Goal: Task Accomplishment & Management: Complete application form

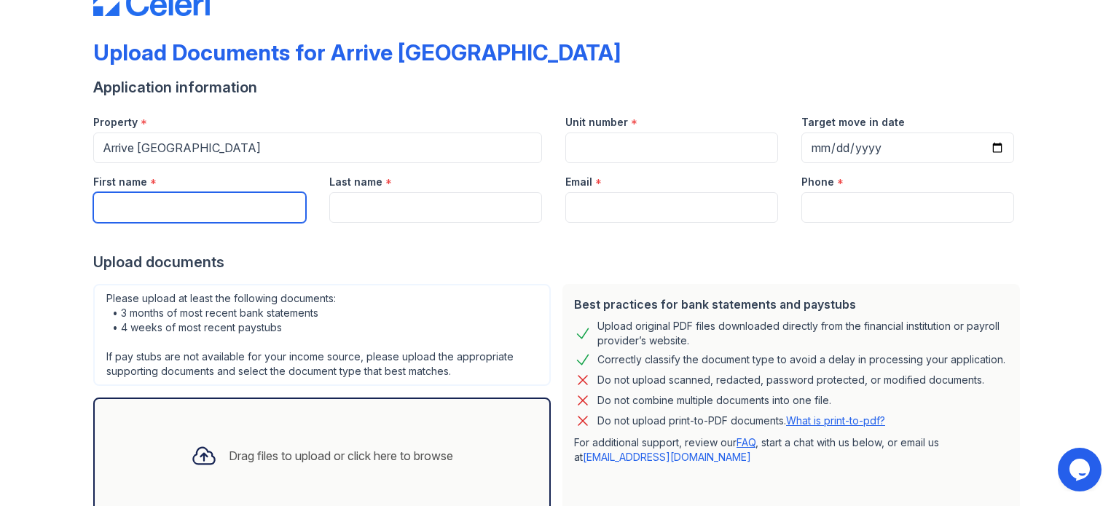
click at [233, 214] on input "First name" at bounding box center [199, 207] width 213 height 31
type input "[PERSON_NAME]"
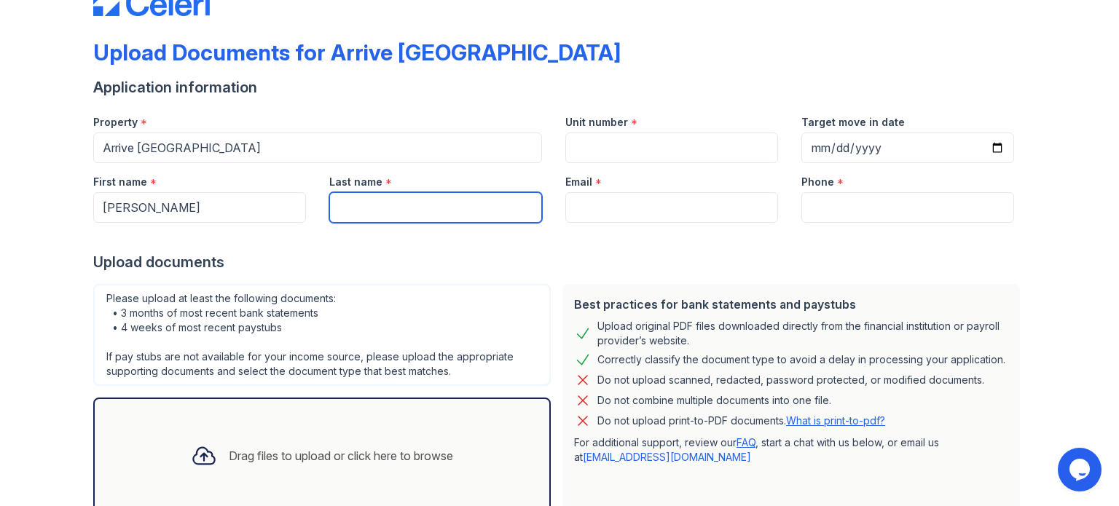
click at [342, 221] on input "Last name" at bounding box center [435, 207] width 213 height 31
type input "[PERSON_NAME]"
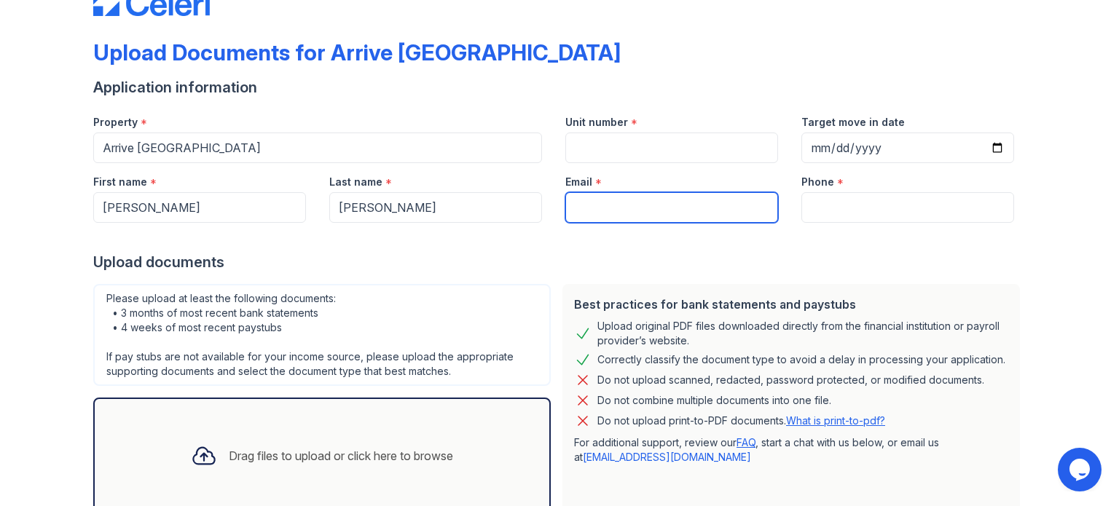
click at [656, 206] on input "Email" at bounding box center [671, 207] width 213 height 31
type input "n"
type input "[EMAIL_ADDRESS][DOMAIN_NAME]"
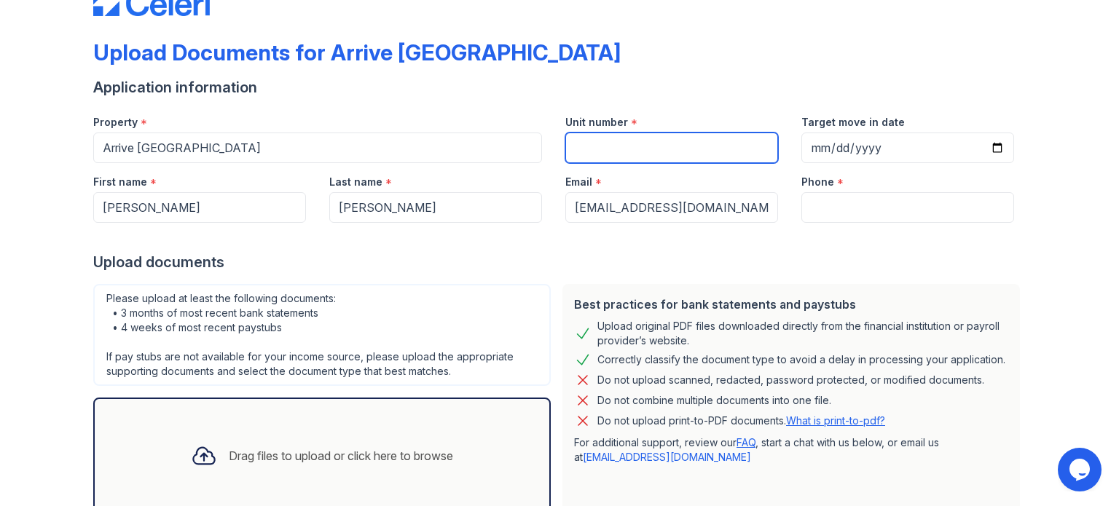
click at [677, 142] on input "Unit number" at bounding box center [671, 148] width 213 height 31
type input "114"
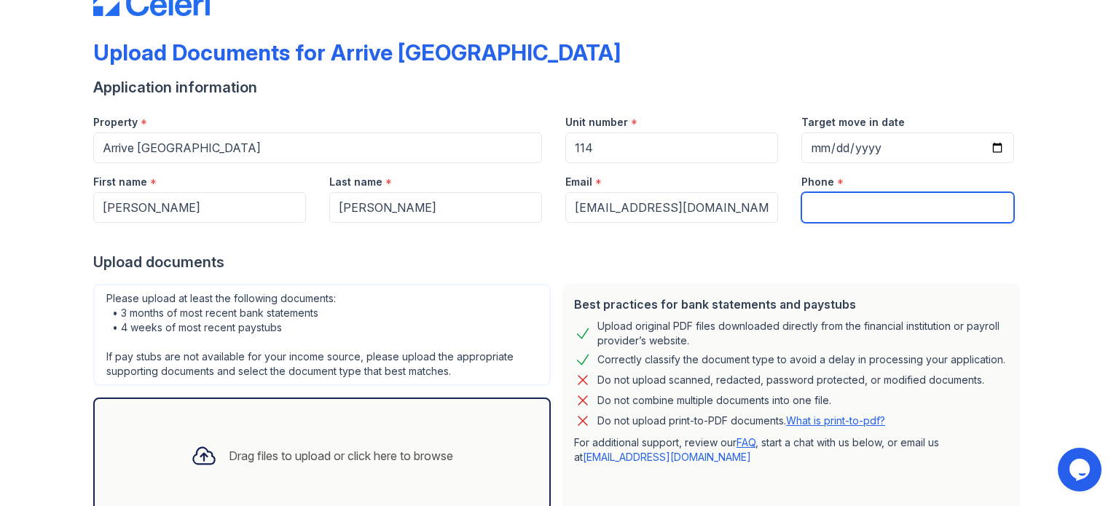
click at [833, 219] on input "Phone" at bounding box center [907, 207] width 213 height 31
click at [889, 211] on input "Phone" at bounding box center [907, 207] width 213 height 31
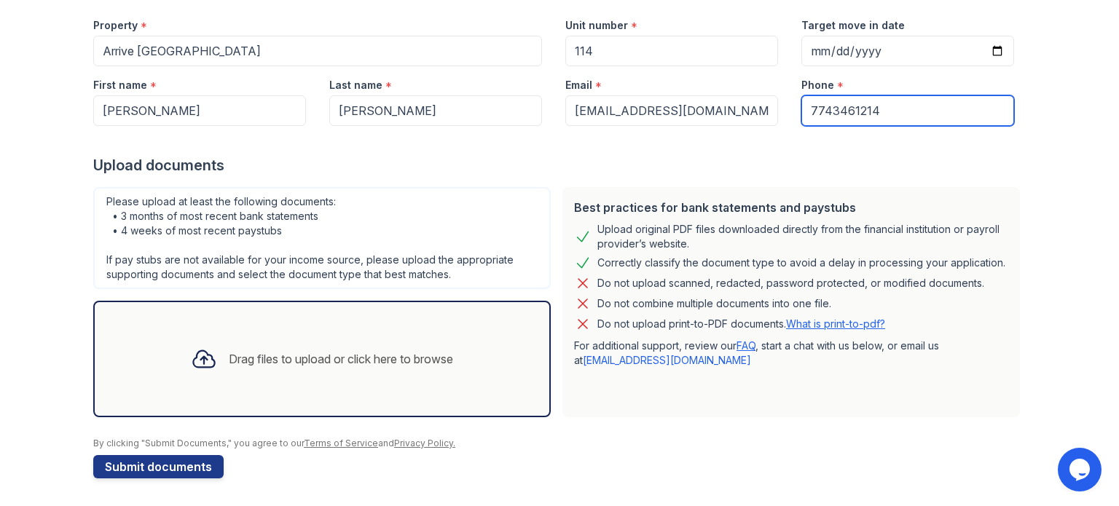
scroll to position [119, 0]
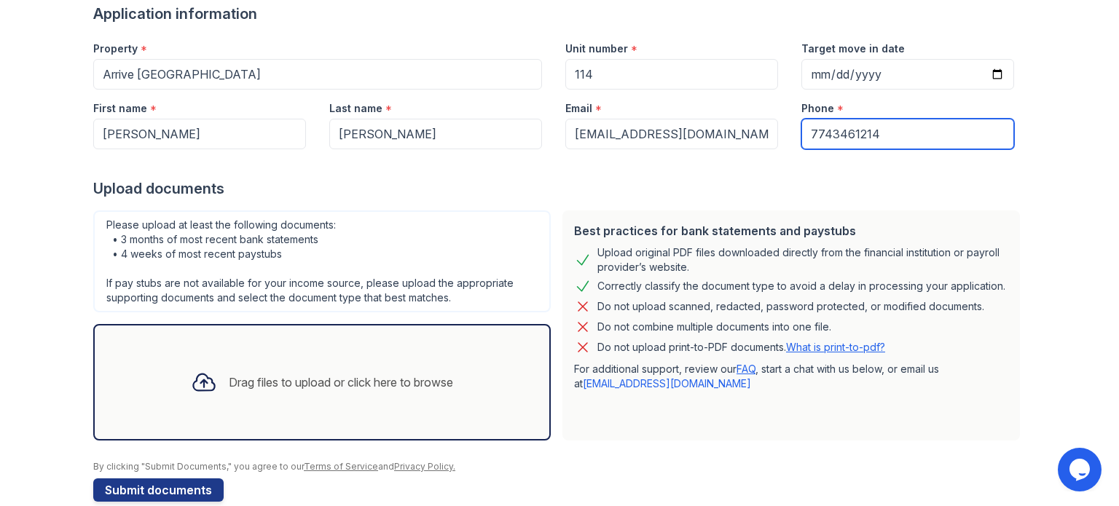
type input "7743461214"
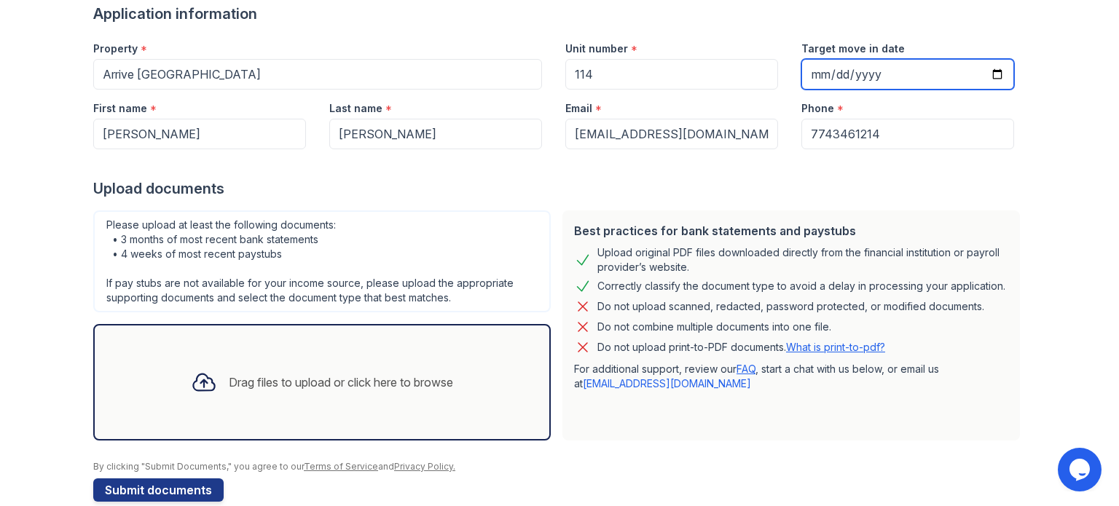
click at [994, 73] on input "Target move in date" at bounding box center [907, 74] width 213 height 31
type input "[DATE]"
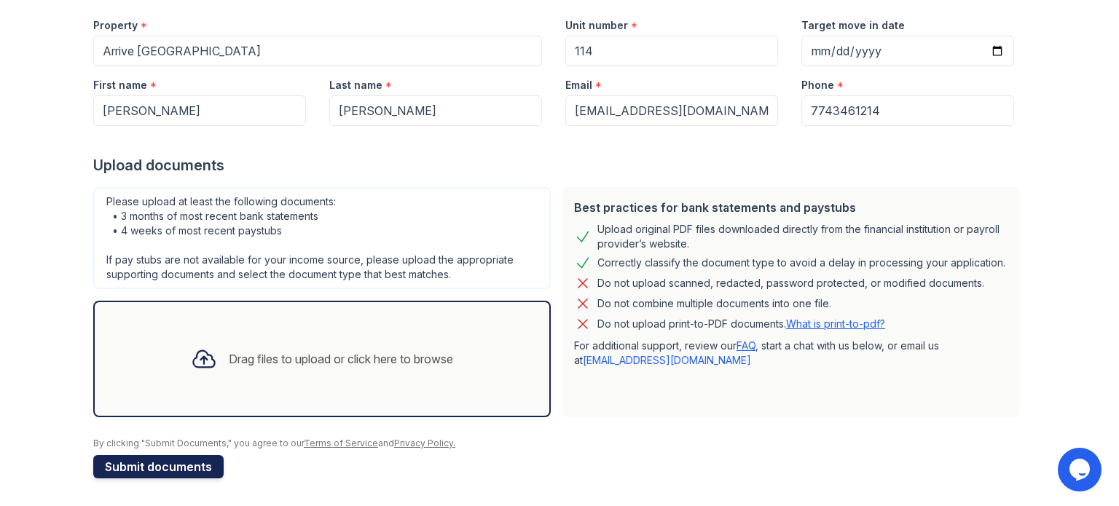
click at [178, 467] on button "Submit documents" at bounding box center [158, 466] width 130 height 23
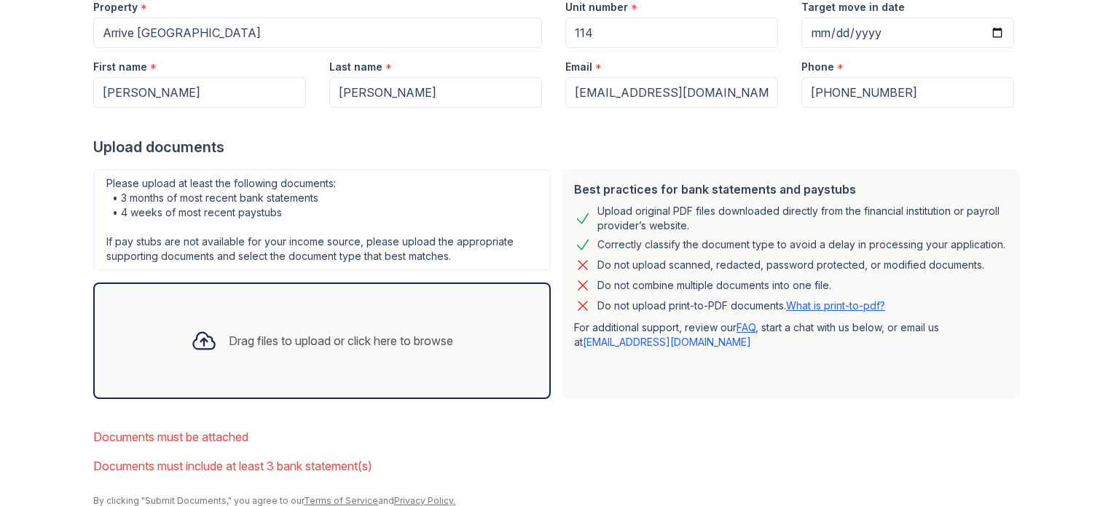
scroll to position [259, 0]
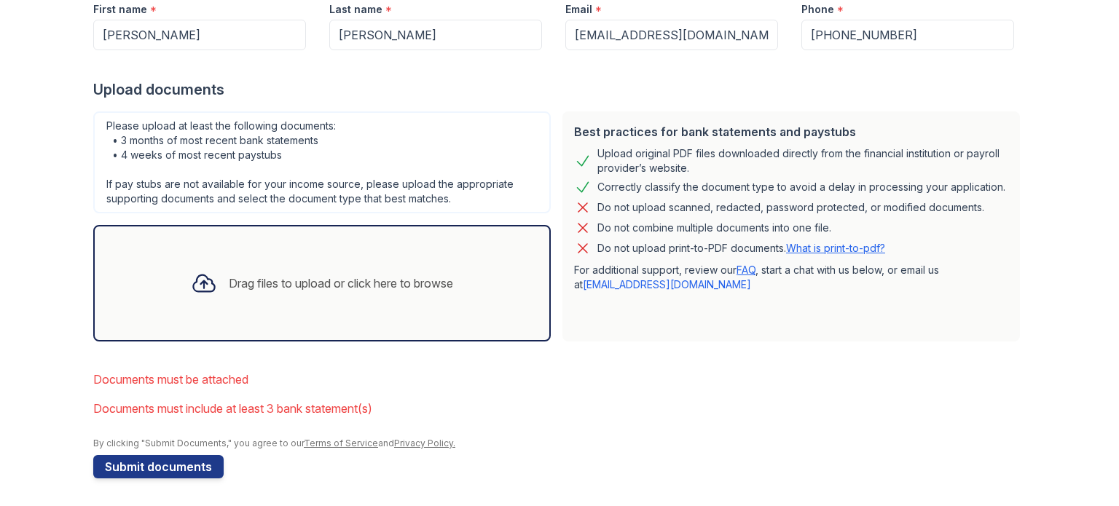
click at [278, 282] on div "Drag files to upload or click here to browse" at bounding box center [341, 283] width 224 height 17
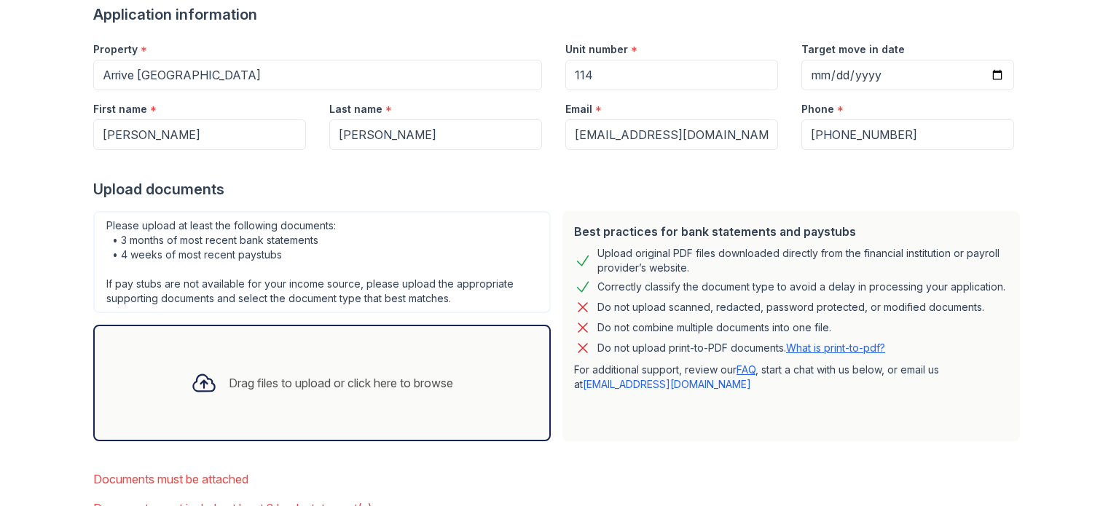
scroll to position [160, 0]
click at [417, 378] on div "Drag files to upload or click here to browse" at bounding box center [341, 381] width 224 height 17
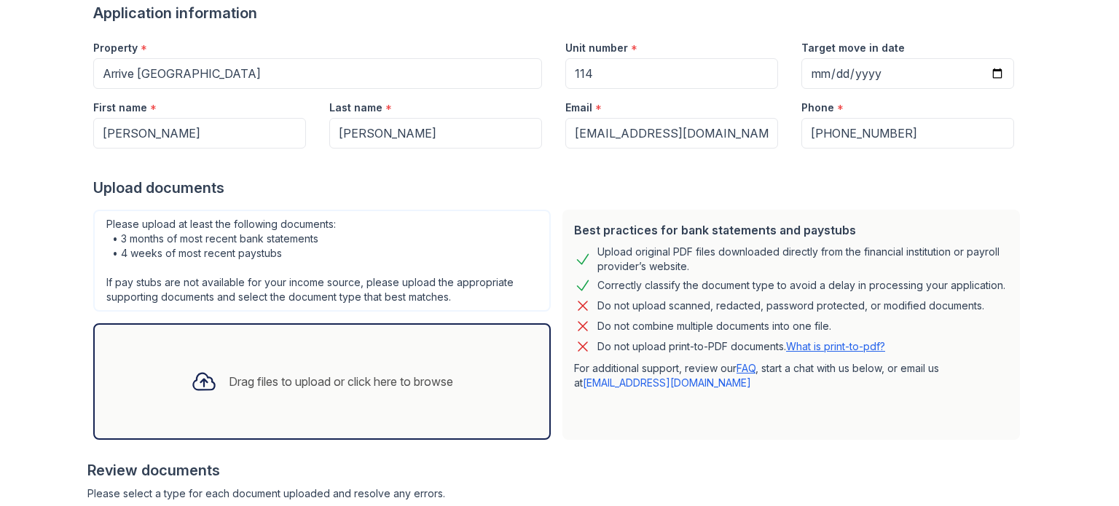
scroll to position [395, 0]
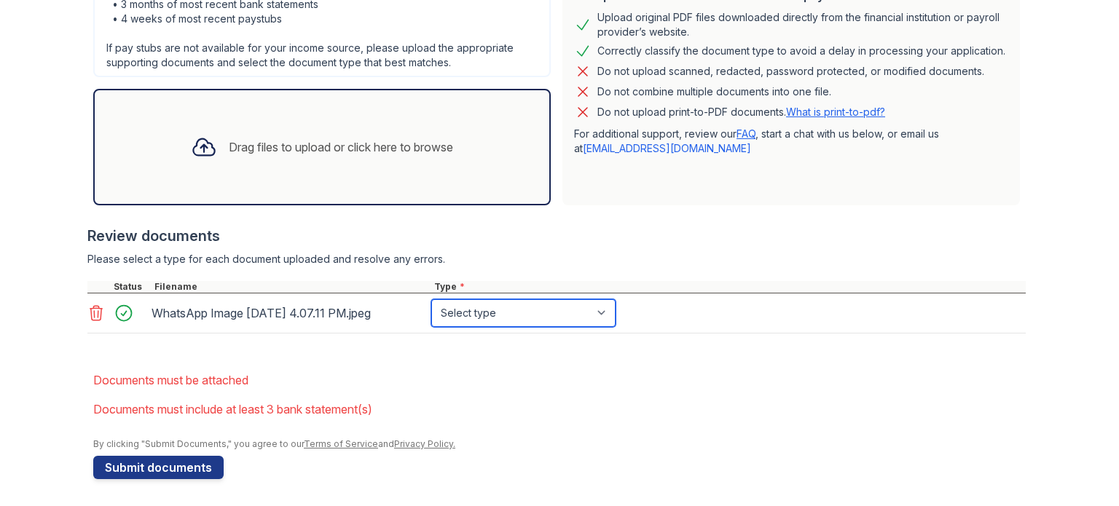
click at [542, 308] on select "Select type Paystub Bank Statement Offer Letter Tax Documents Benefit Award Let…" at bounding box center [523, 313] width 184 height 28
select select "bank_statement"
click at [431, 299] on select "Select type Paystub Bank Statement Offer Letter Tax Documents Benefit Award Let…" at bounding box center [523, 313] width 184 height 28
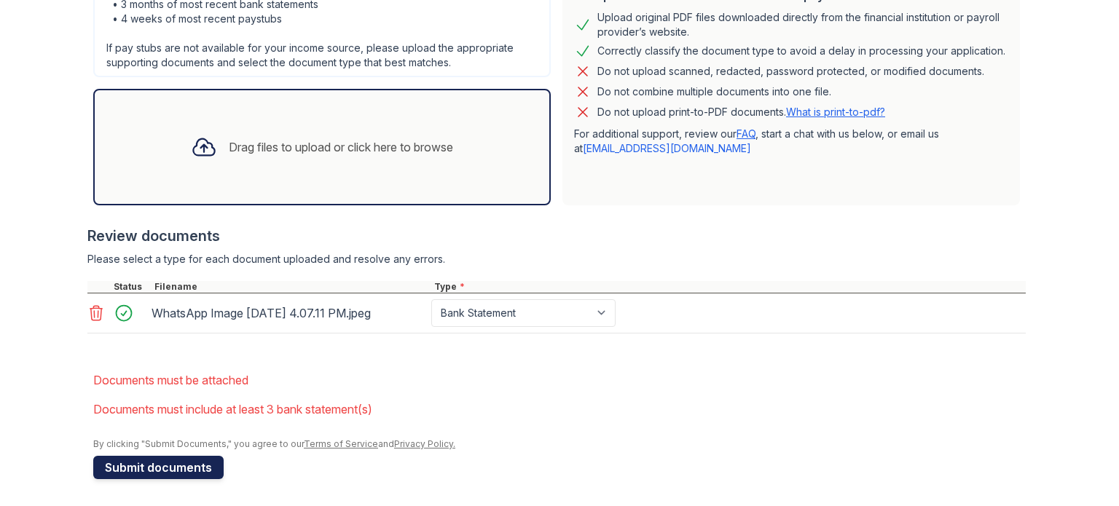
click at [178, 474] on button "Submit documents" at bounding box center [158, 467] width 130 height 23
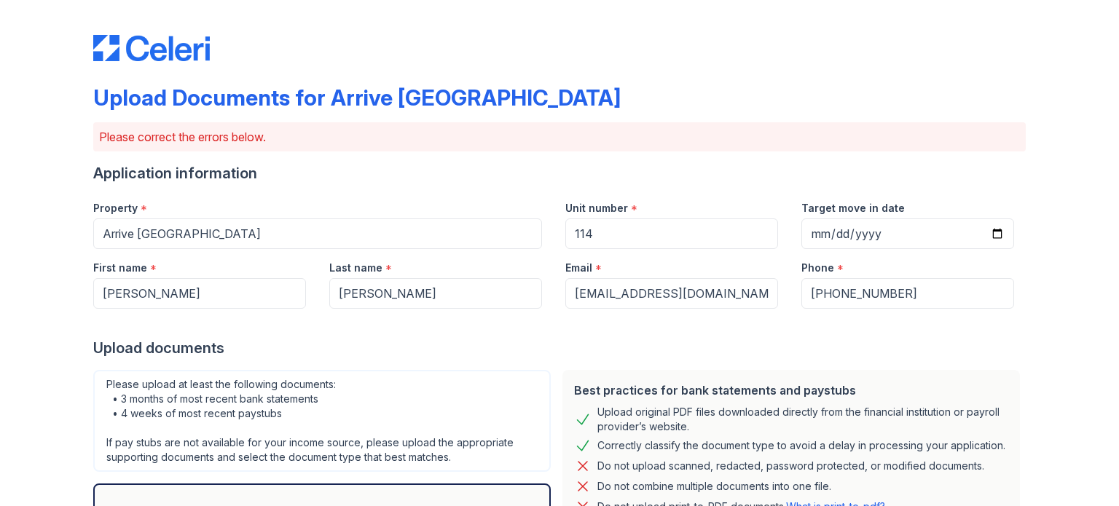
click at [178, 474] on div "Please upload at least the following documents: • 3 months of most recent bank …" at bounding box center [321, 485] width 469 height 242
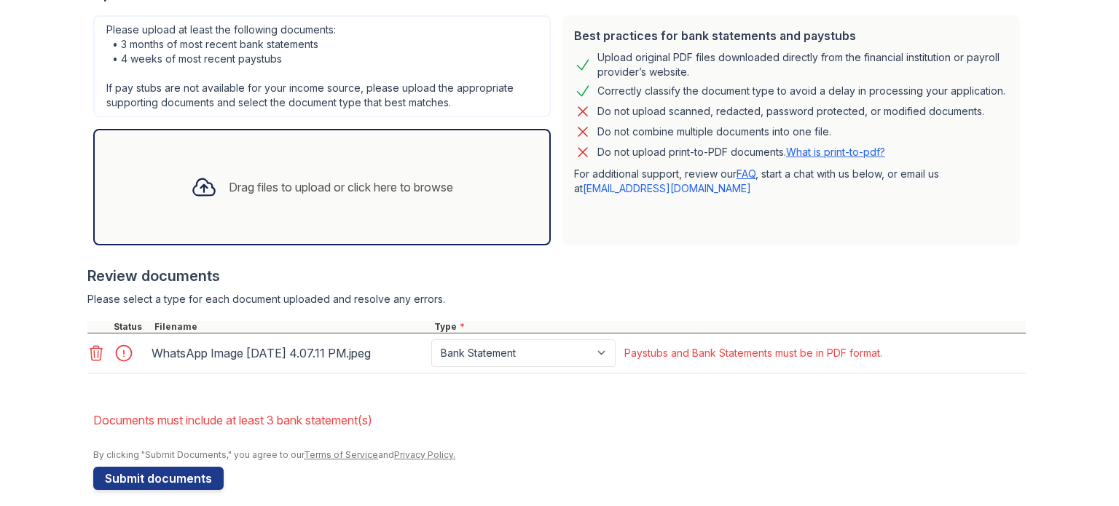
scroll to position [366, 0]
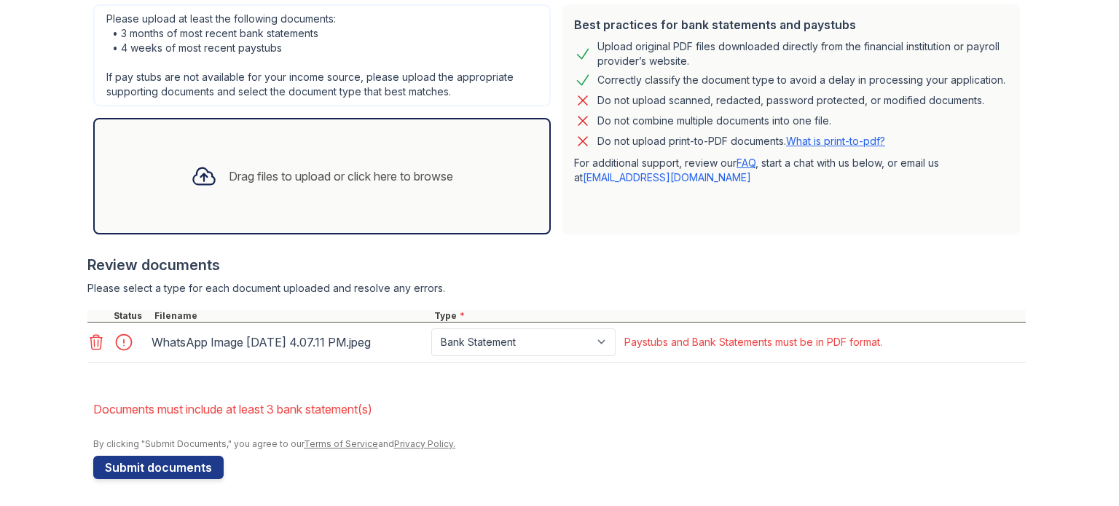
click at [407, 177] on div "Drag files to upload or click here to browse" at bounding box center [341, 176] width 224 height 17
click at [542, 339] on select "Paystub Bank Statement Offer Letter Tax Documents Benefit Award Letter Investme…" at bounding box center [523, 343] width 184 height 28
click at [443, 175] on div "Drag files to upload or click here to browse" at bounding box center [341, 176] width 224 height 17
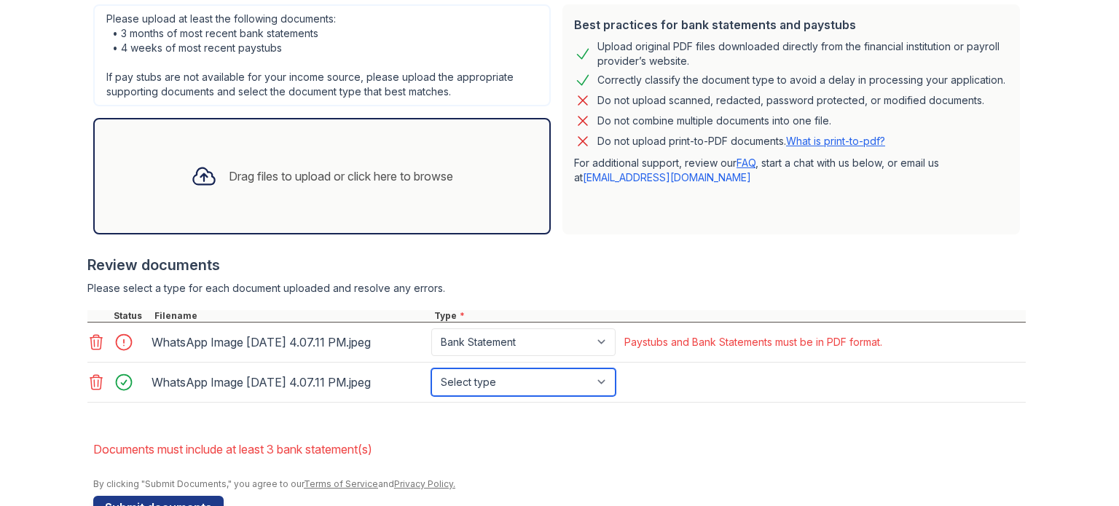
click at [575, 384] on select "Select type Paystub Bank Statement Offer Letter Tax Documents Benefit Award Let…" at bounding box center [523, 383] width 184 height 28
select select "bank_statement"
click at [431, 369] on select "Select type Paystub Bank Statement Offer Letter Tax Documents Benefit Award Let…" at bounding box center [523, 383] width 184 height 28
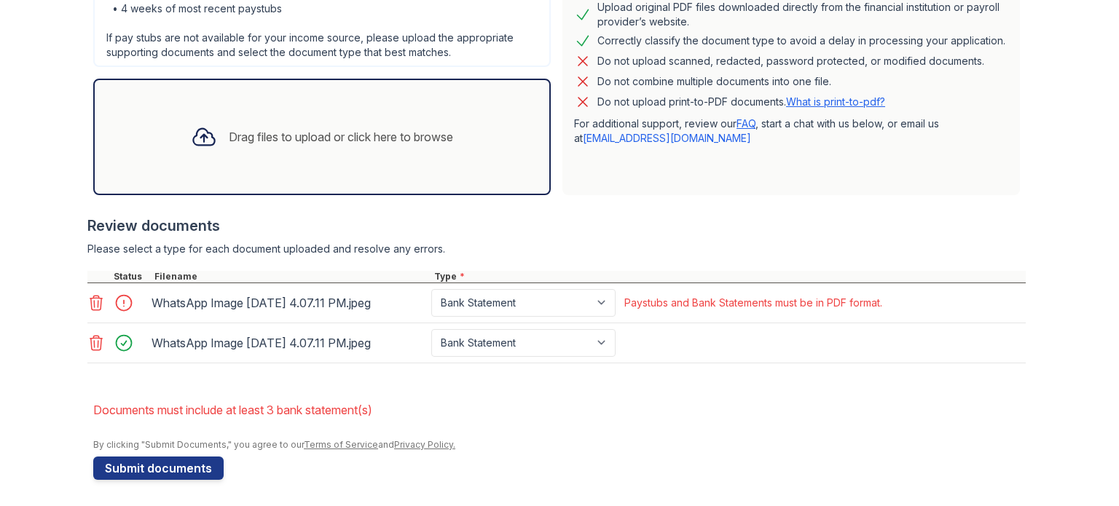
click at [429, 133] on div "Drag files to upload or click here to browse" at bounding box center [341, 136] width 224 height 17
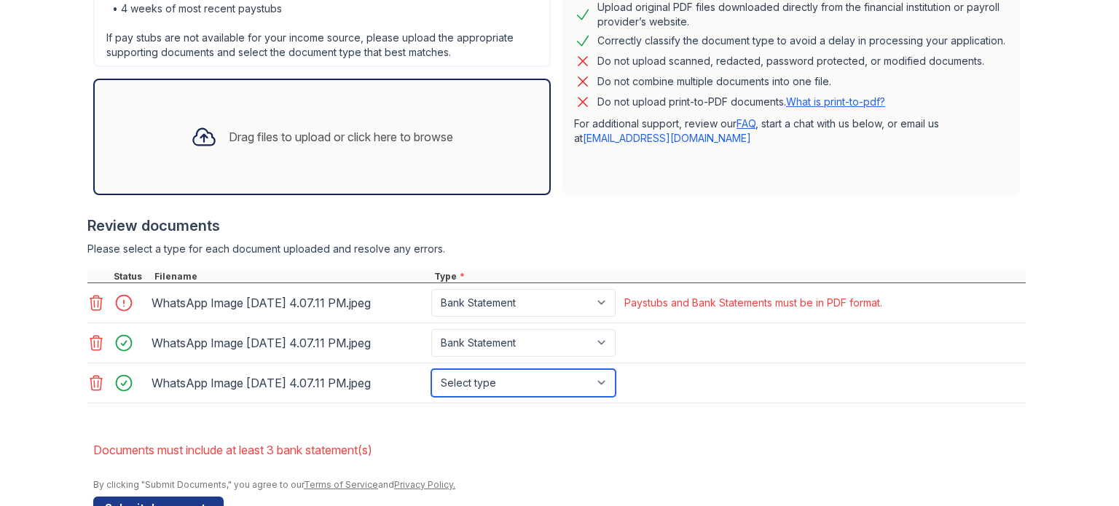
click at [579, 383] on select "Select type Paystub Bank Statement Offer Letter Tax Documents Benefit Award Let…" at bounding box center [523, 383] width 184 height 28
select select "bank_statement"
click at [431, 369] on select "Select type Paystub Bank Statement Offer Letter Tax Documents Benefit Award Let…" at bounding box center [523, 383] width 184 height 28
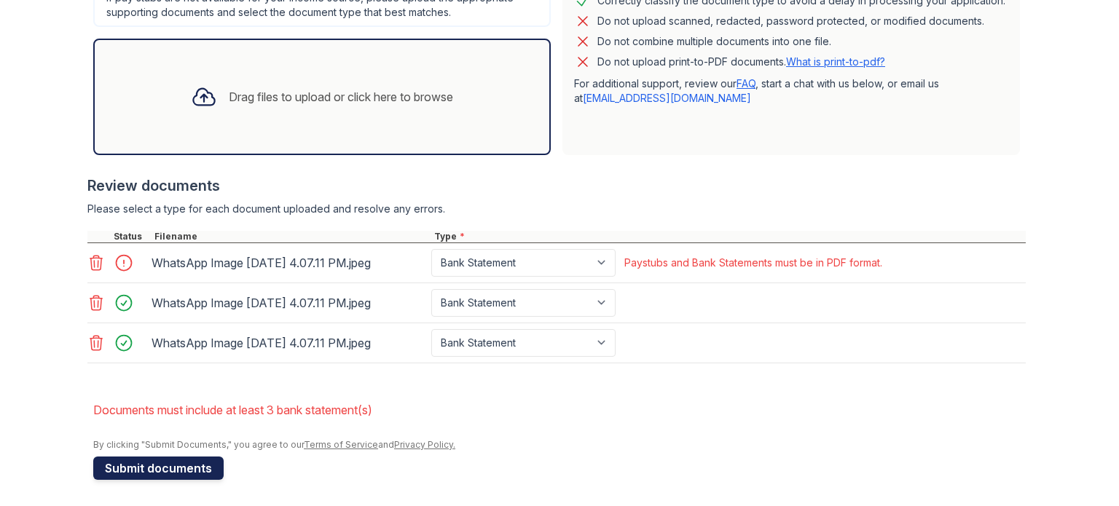
click at [175, 462] on button "Submit documents" at bounding box center [158, 468] width 130 height 23
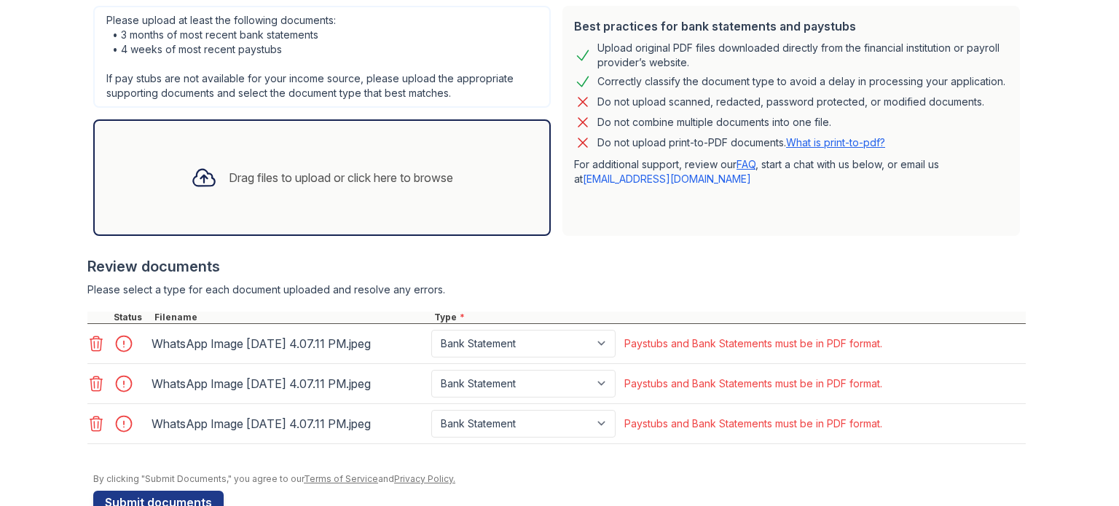
scroll to position [399, 0]
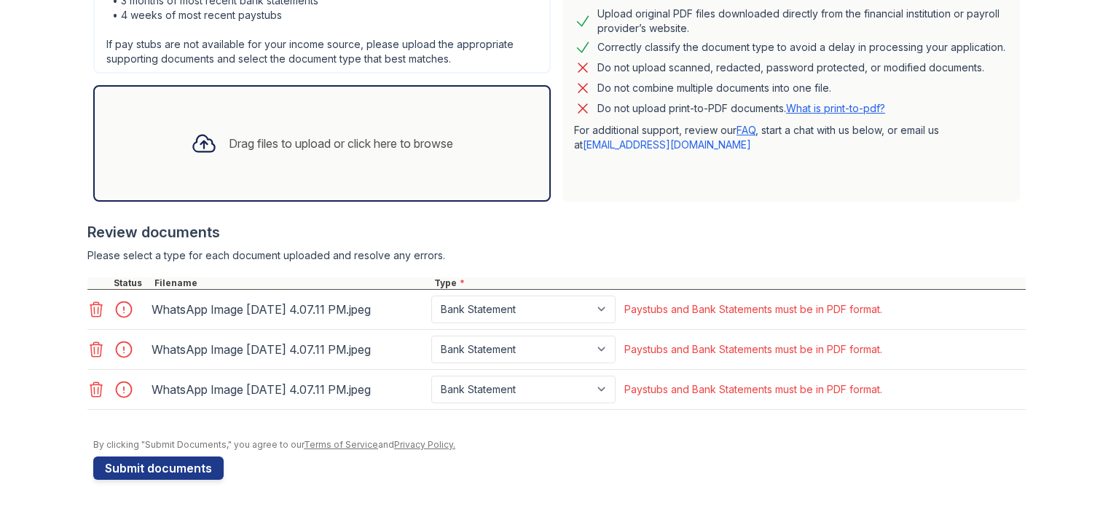
click at [175, 462] on button "Submit documents" at bounding box center [158, 468] width 130 height 23
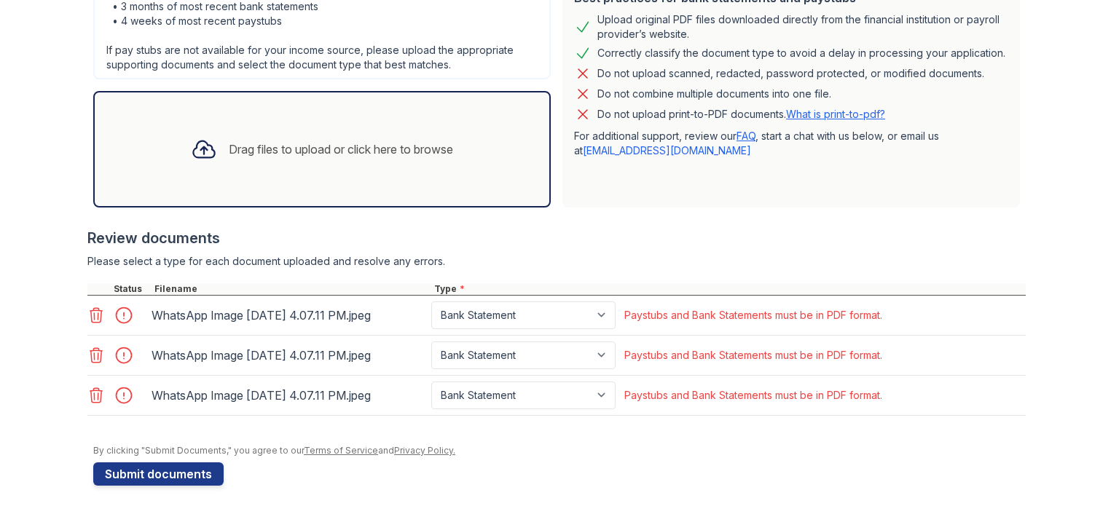
scroll to position [396, 0]
